Goal: Find specific page/section: Find specific page/section

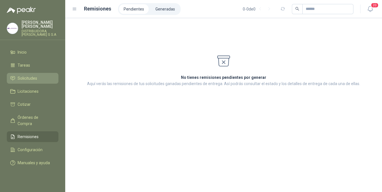
click at [21, 75] on span "Solicitudes" at bounding box center [28, 78] width 20 height 6
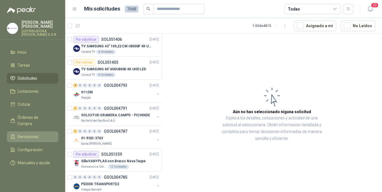
click at [37, 133] on span "Remisiones" at bounding box center [28, 136] width 21 height 6
